Goal: Find specific page/section: Find specific page/section

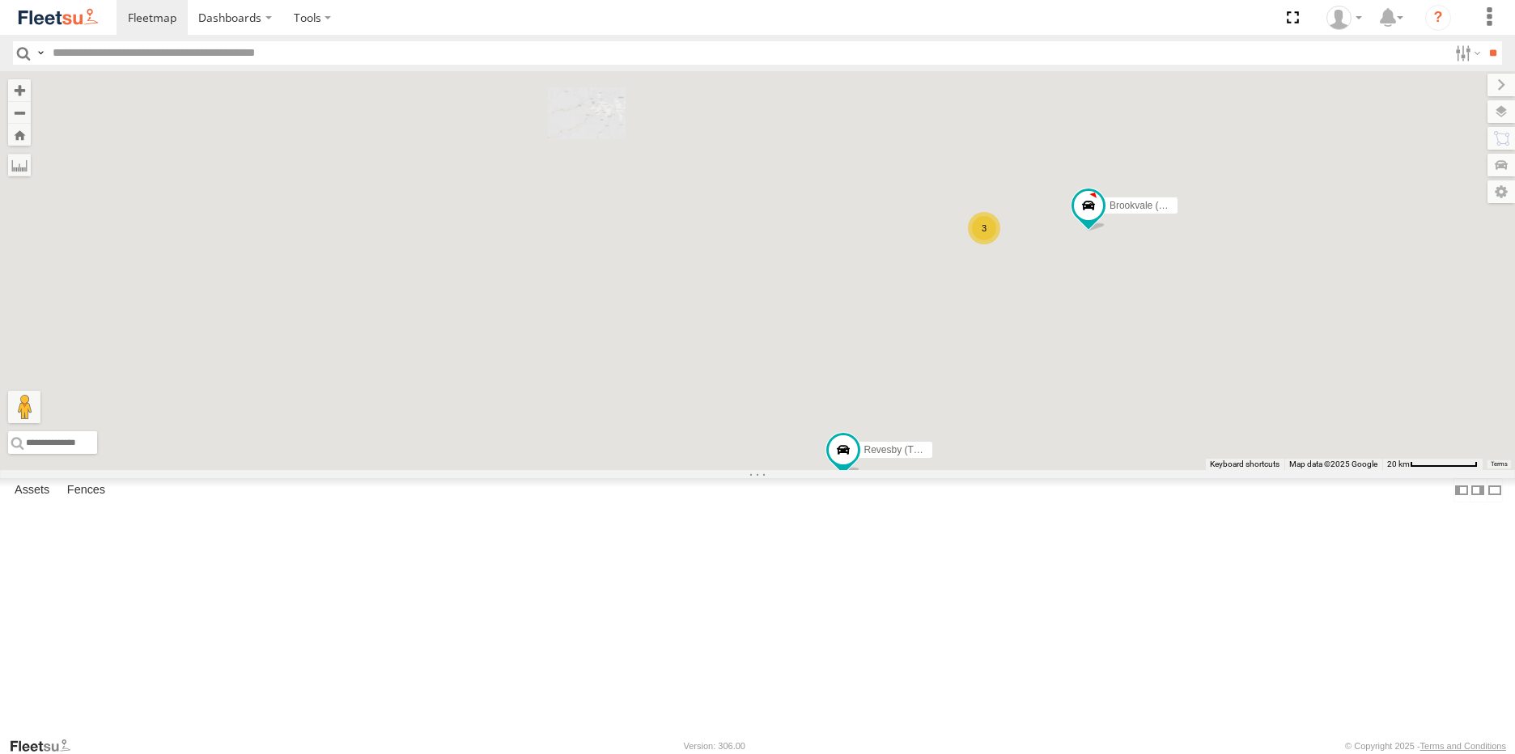
click at [634, 242] on div "Brookvale (T10 - Gary) Rural (T08 - Matt) Revesby (T07 - Dave) 3" at bounding box center [757, 270] width 1515 height 399
drag, startPoint x: 608, startPoint y: 200, endPoint x: 653, endPoint y: 318, distance: 126.5
click at [653, 318] on div "Brookvale (T10 - Gary) Rural (T08 - Matt) Revesby (T07 - Dave) 3" at bounding box center [757, 270] width 1515 height 399
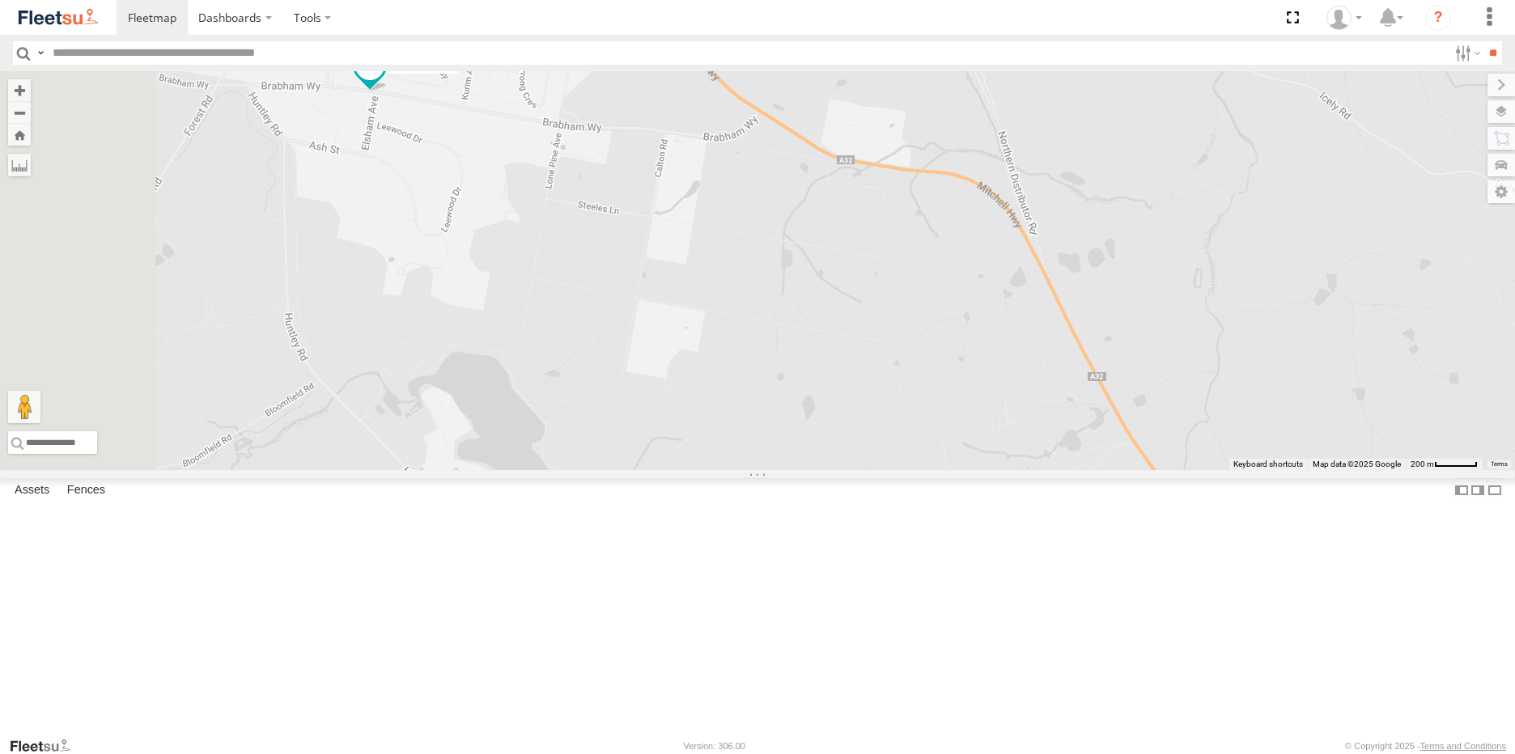
drag, startPoint x: 621, startPoint y: 265, endPoint x: 783, endPoint y: 317, distance: 170.2
click at [783, 317] on div "Brookvale (T10 - Gary) Rural (T08 - Matt) Revesby (T07 - Dave)" at bounding box center [757, 270] width 1515 height 399
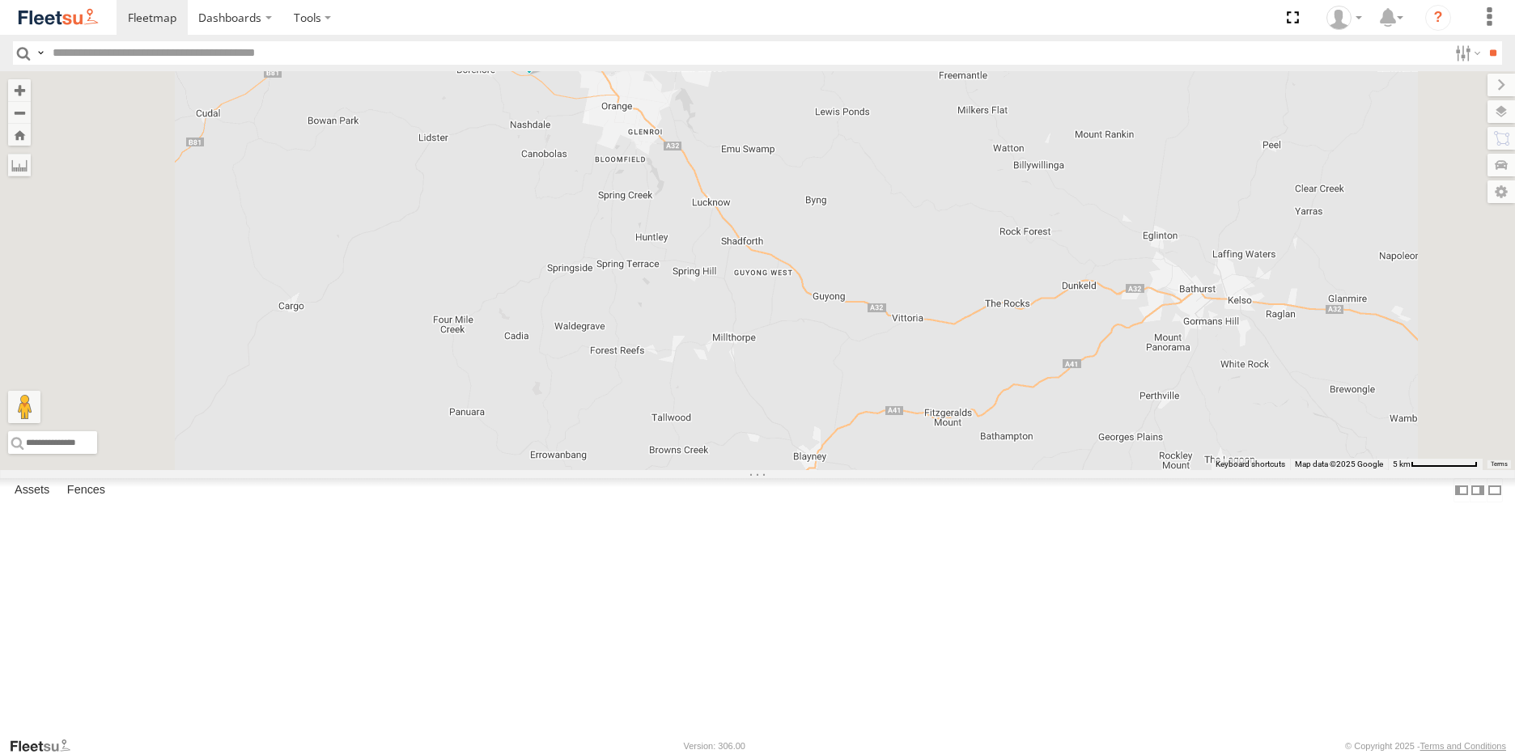
drag, startPoint x: 627, startPoint y: 162, endPoint x: 695, endPoint y: 305, distance: 158.5
click at [693, 322] on div "Brookvale (T10 - [PERSON_NAME]) Rural (T08 - [PERSON_NAME]) Revesby (T07 - [PER…" at bounding box center [757, 270] width 1515 height 399
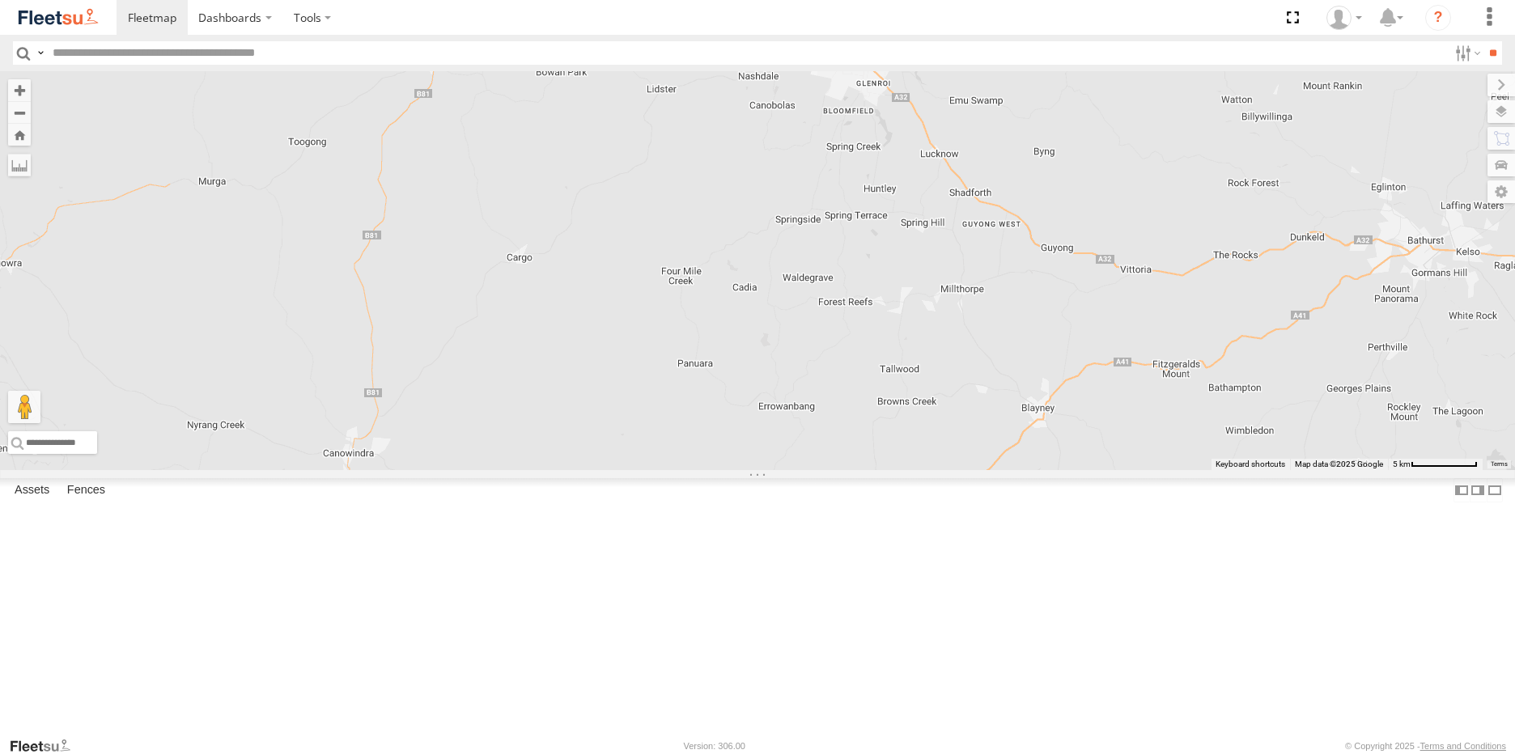
drag, startPoint x: 780, startPoint y: 447, endPoint x: 969, endPoint y: 381, distance: 199.6
click at [969, 382] on div "Brookvale (T10 - [PERSON_NAME]) Rural (T08 - [PERSON_NAME]) Revesby (T07 - [PER…" at bounding box center [757, 270] width 1515 height 399
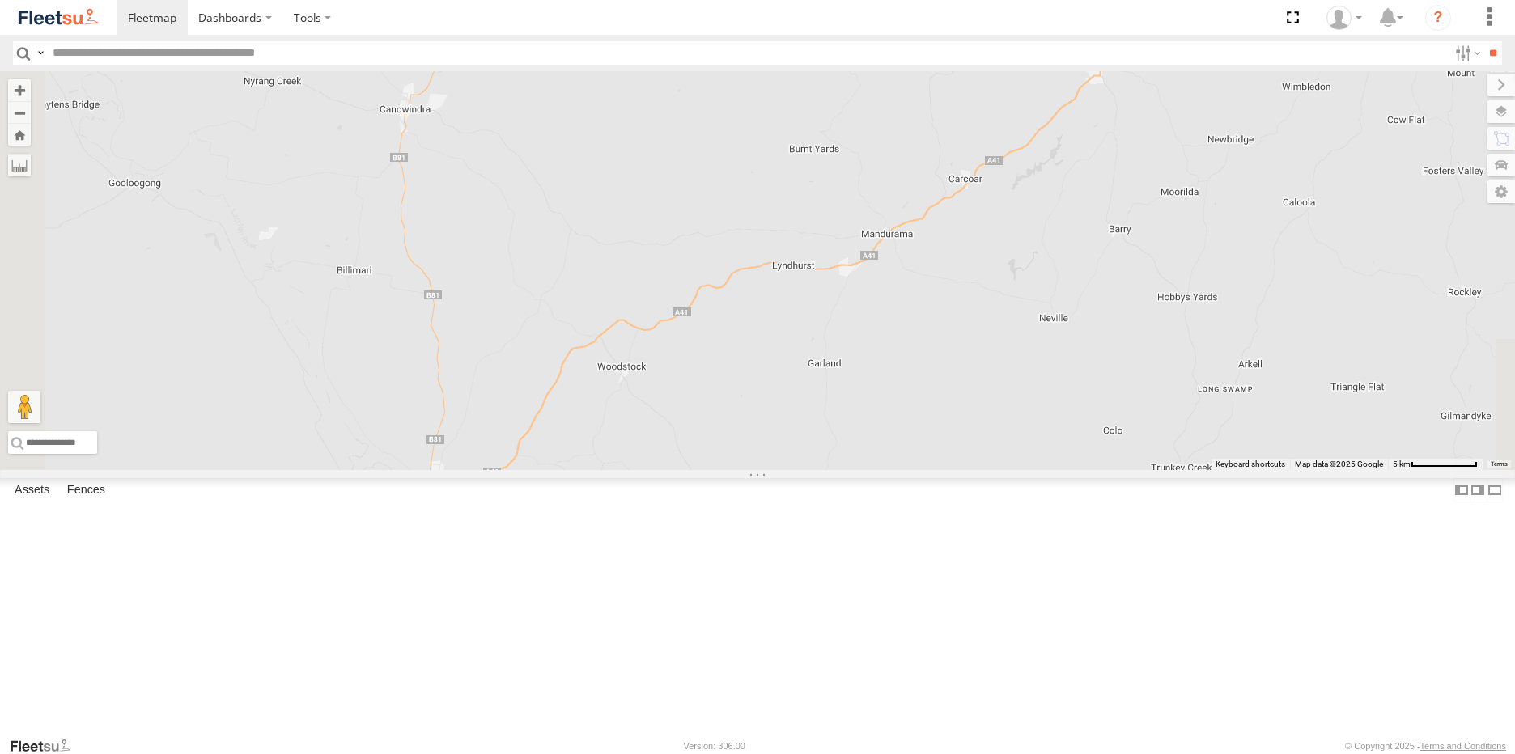
drag, startPoint x: 901, startPoint y: 668, endPoint x: 960, endPoint y: 324, distance: 349.0
click at [960, 324] on div "Brookvale (T10 - [PERSON_NAME]) Rural (T08 - [PERSON_NAME]) Revesby (T07 - [PER…" at bounding box center [757, 270] width 1515 height 399
click at [246, 2] on label "Dashboards" at bounding box center [235, 17] width 95 height 35
